Goal: Transaction & Acquisition: Purchase product/service

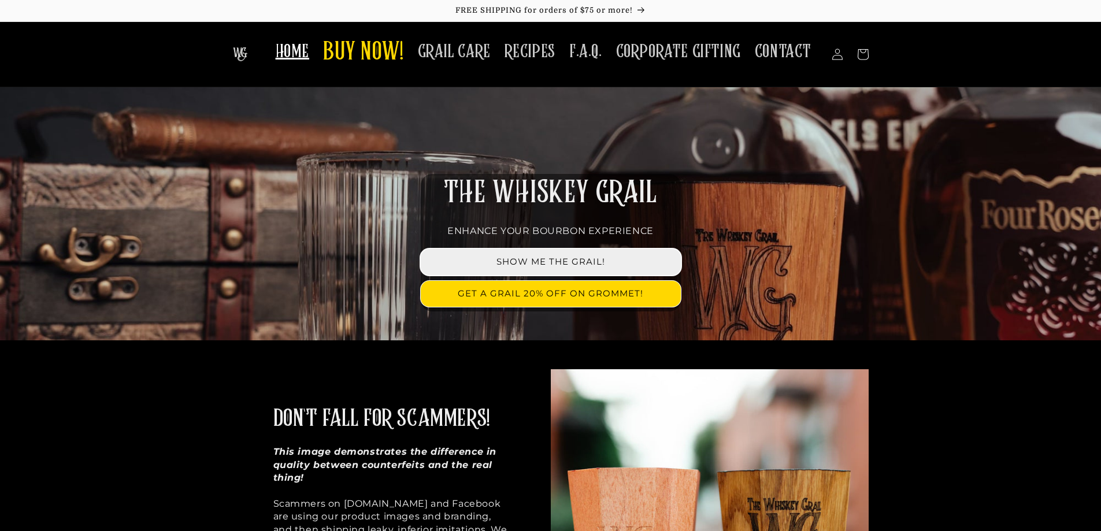
click at [573, 258] on link "SHOW ME THE GRAIL!" at bounding box center [551, 262] width 260 height 26
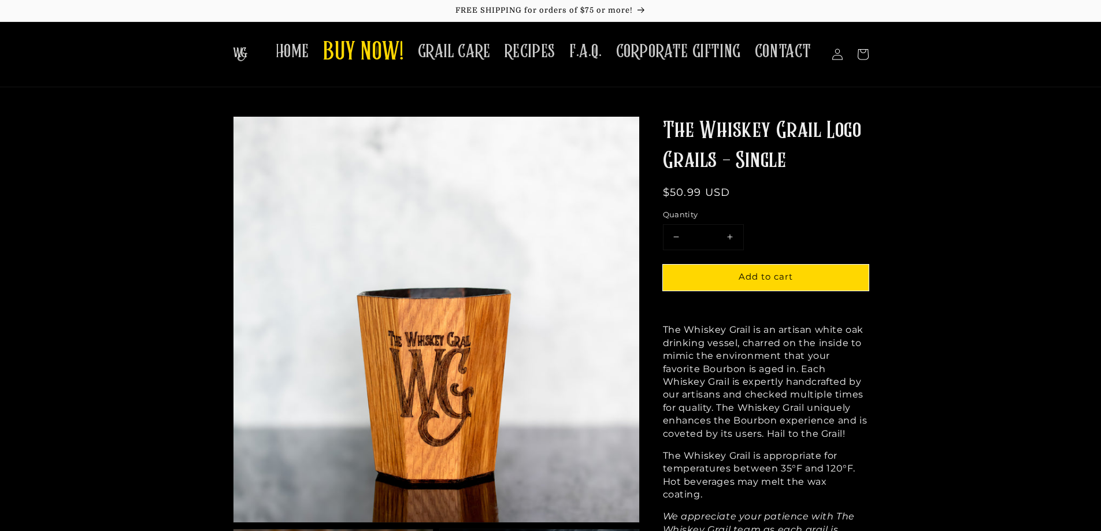
scroll to position [58, 0]
